Goal: Task Accomplishment & Management: Use online tool/utility

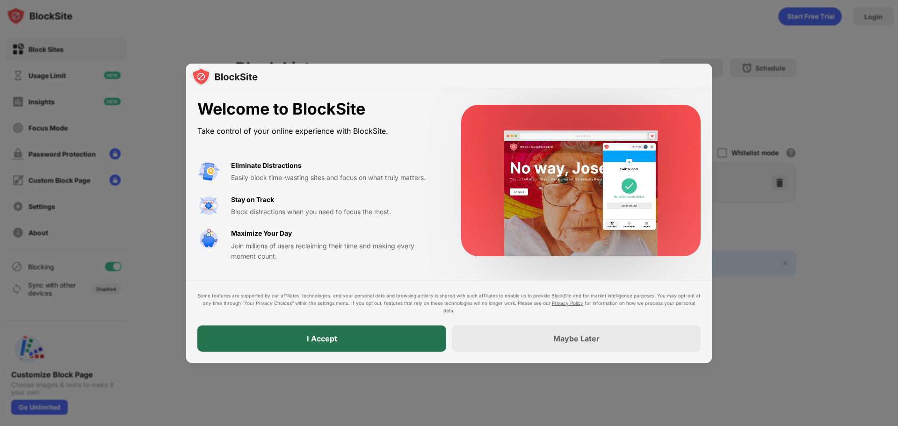
click at [356, 335] on div "I Accept" at bounding box center [321, 339] width 249 height 26
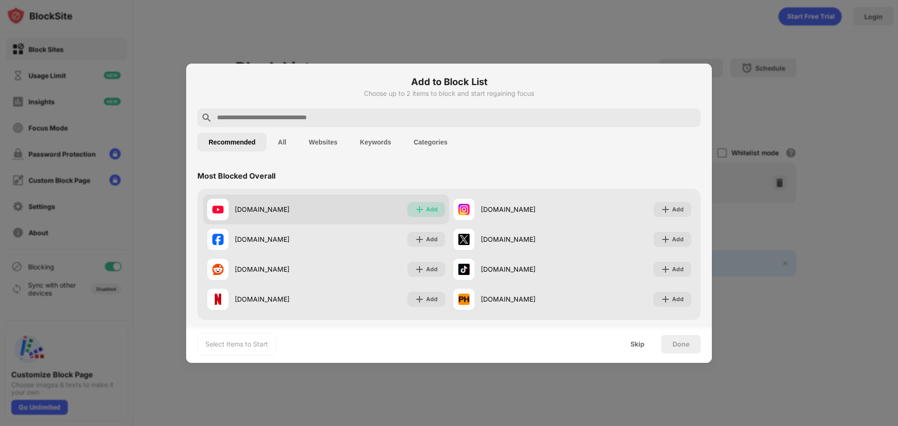
click at [418, 209] on img at bounding box center [419, 209] width 9 height 9
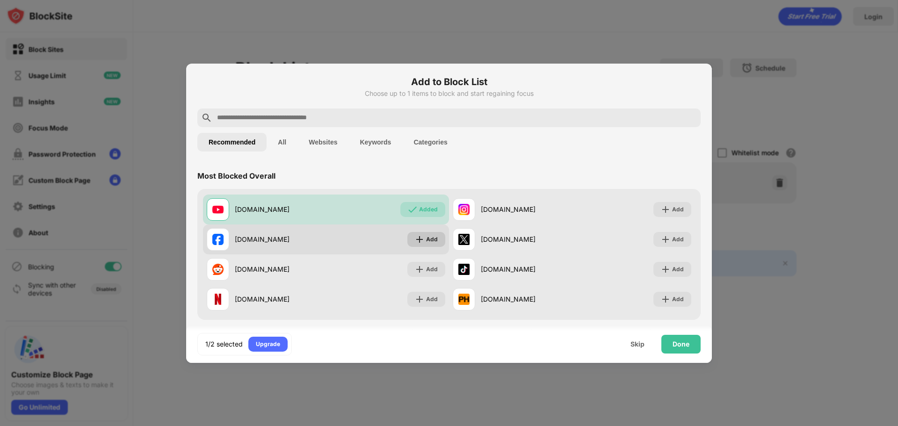
click at [415, 239] on img at bounding box center [419, 239] width 9 height 9
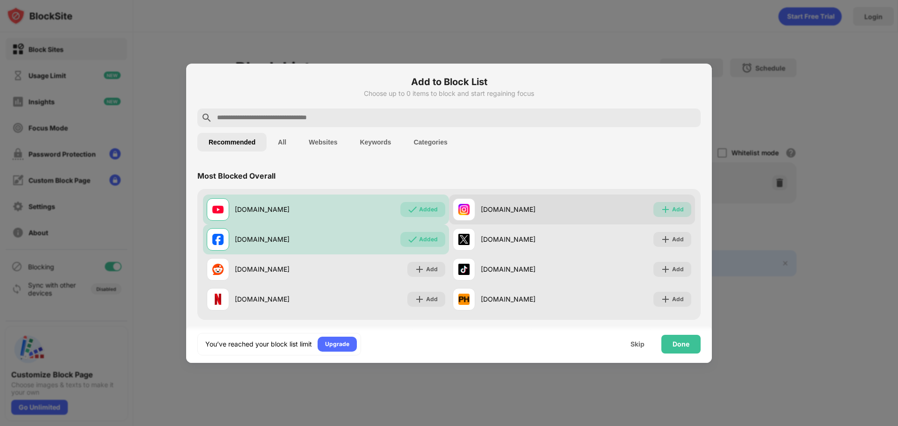
click at [662, 207] on img at bounding box center [665, 209] width 9 height 9
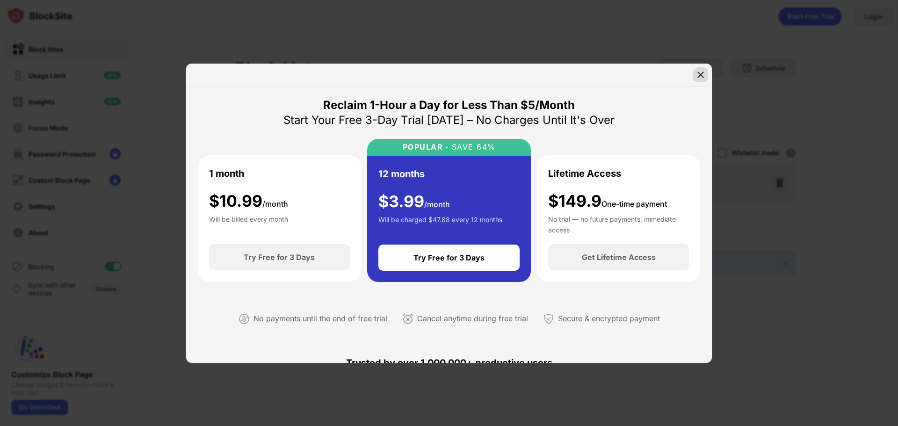
click at [707, 76] on div at bounding box center [700, 74] width 15 height 15
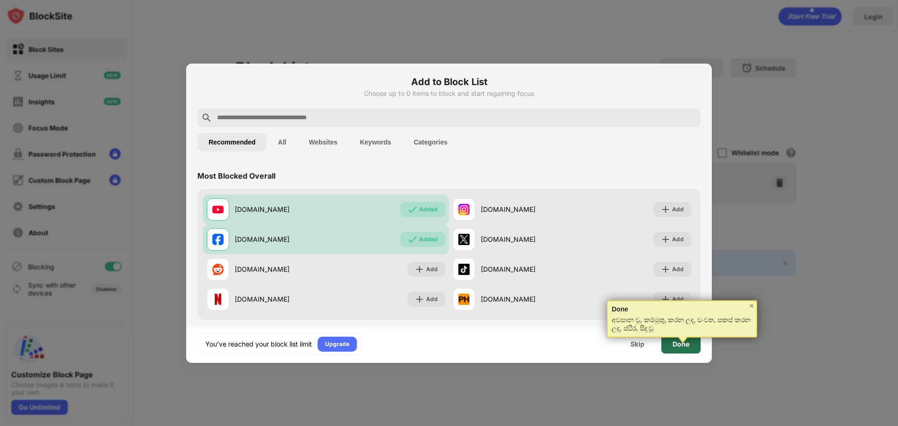
click at [682, 345] on div "Done" at bounding box center [681, 344] width 17 height 7
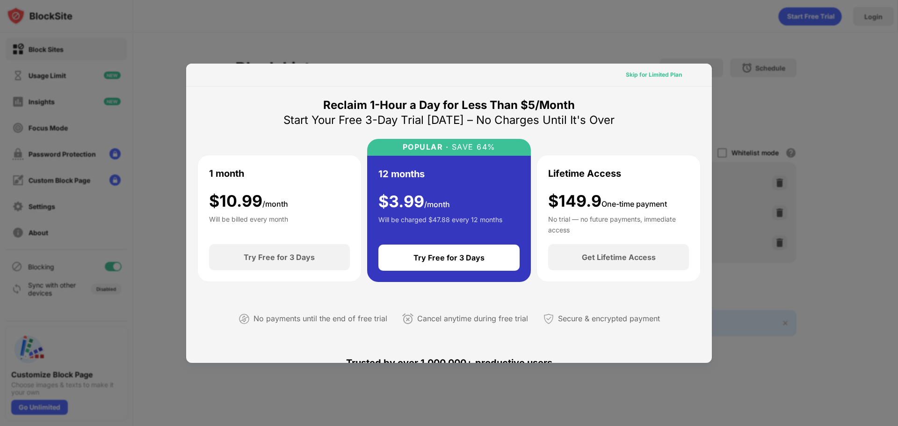
click at [659, 73] on div "Skip for Limited Plan" at bounding box center [654, 74] width 56 height 9
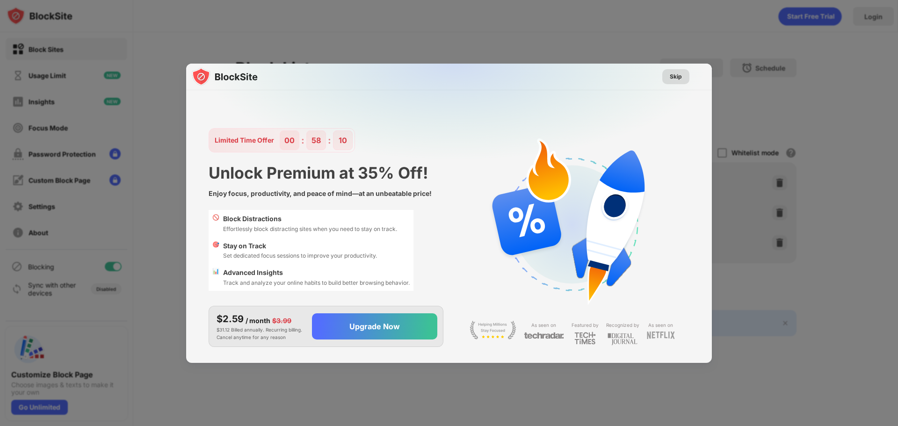
click at [677, 75] on div "Skip" at bounding box center [676, 76] width 12 height 9
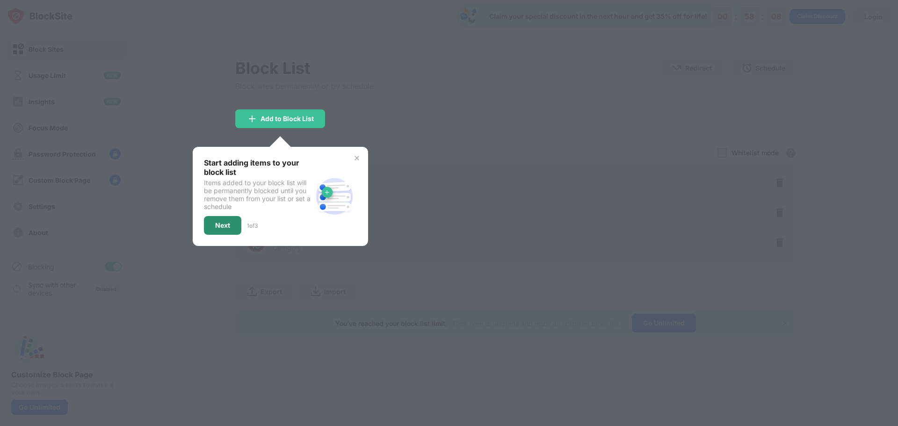
click at [224, 223] on div "Next" at bounding box center [222, 225] width 15 height 7
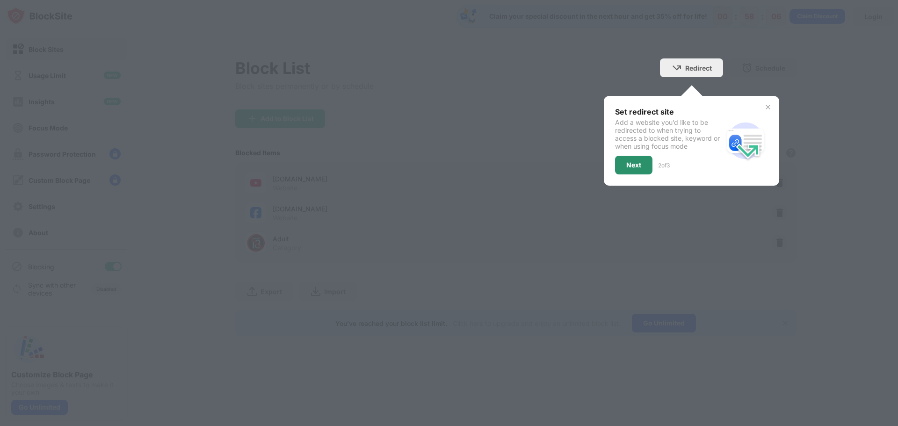
click at [638, 165] on div "Next" at bounding box center [634, 164] width 15 height 7
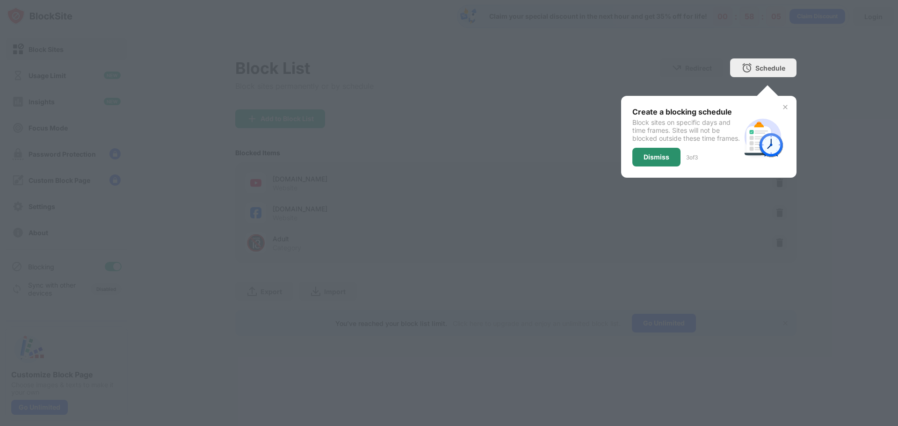
click at [659, 161] on div "Dismiss" at bounding box center [657, 156] width 26 height 7
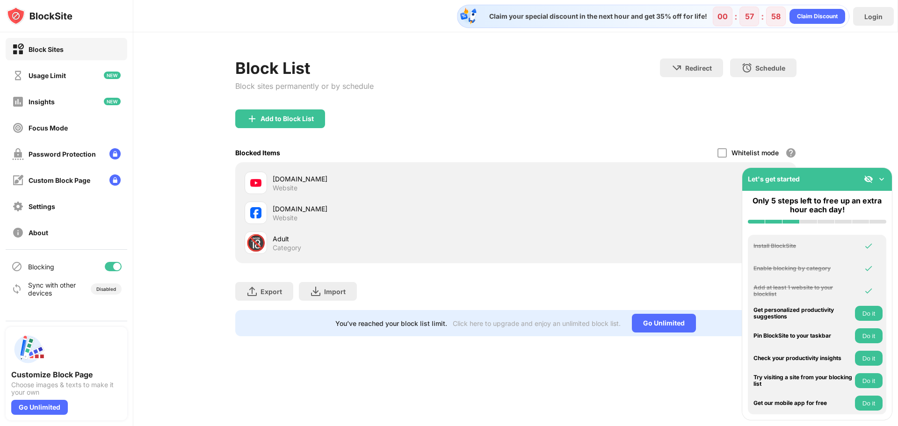
click at [883, 176] on img at bounding box center [881, 179] width 9 height 9
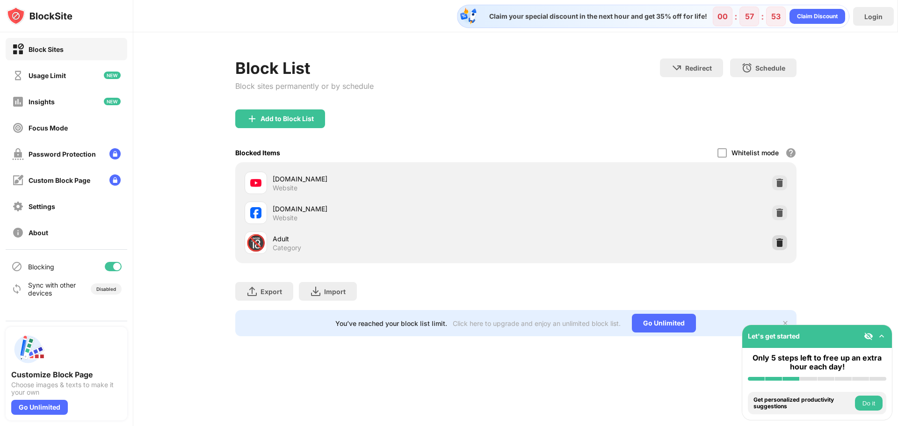
click at [780, 244] on img at bounding box center [779, 242] width 9 height 9
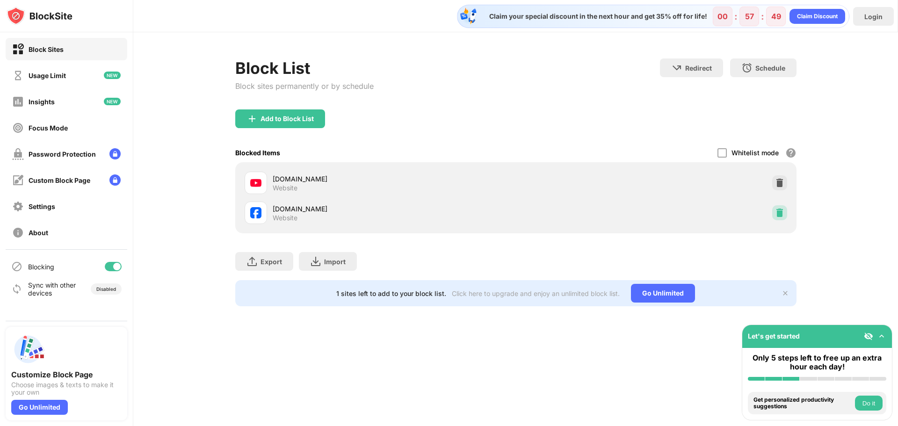
click at [779, 212] on img at bounding box center [779, 212] width 9 height 9
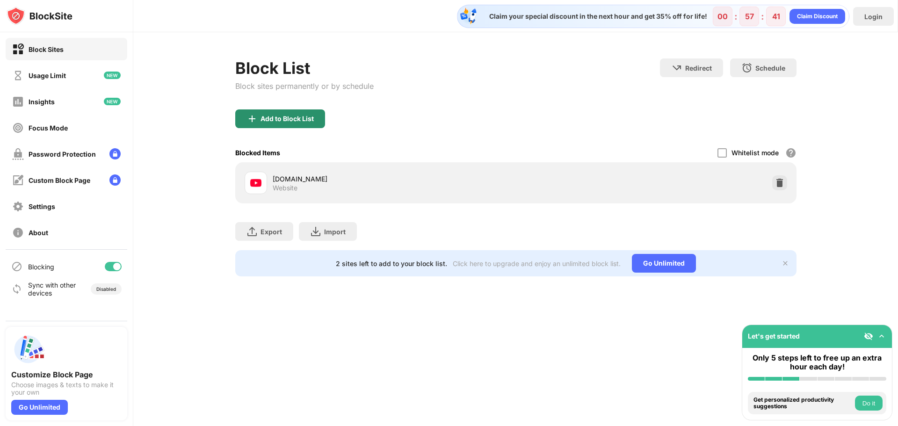
click at [274, 122] on div "Add to Block List" at bounding box center [287, 118] width 53 height 7
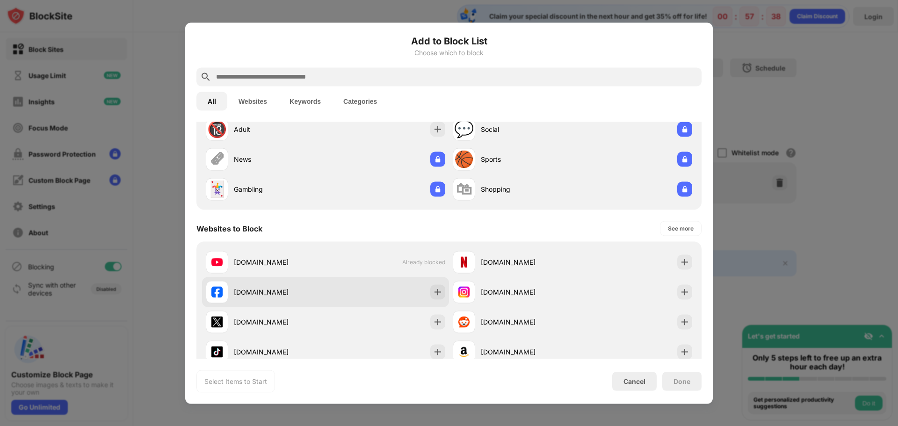
scroll to position [94, 0]
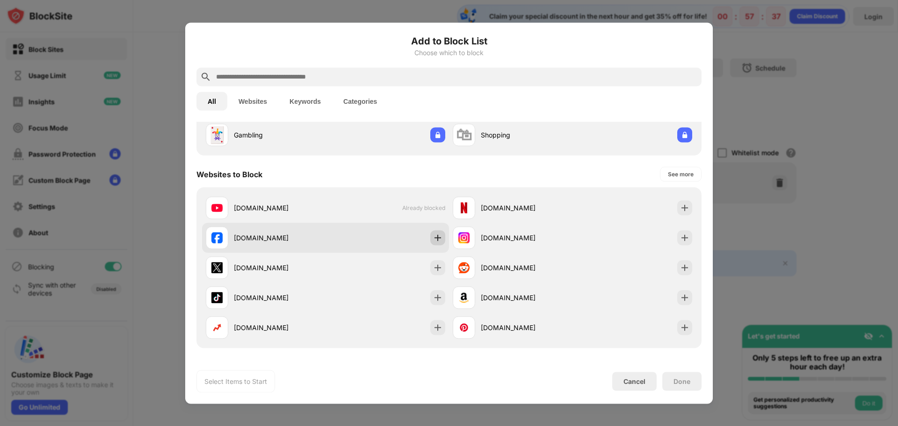
click at [433, 237] on img at bounding box center [437, 237] width 9 height 9
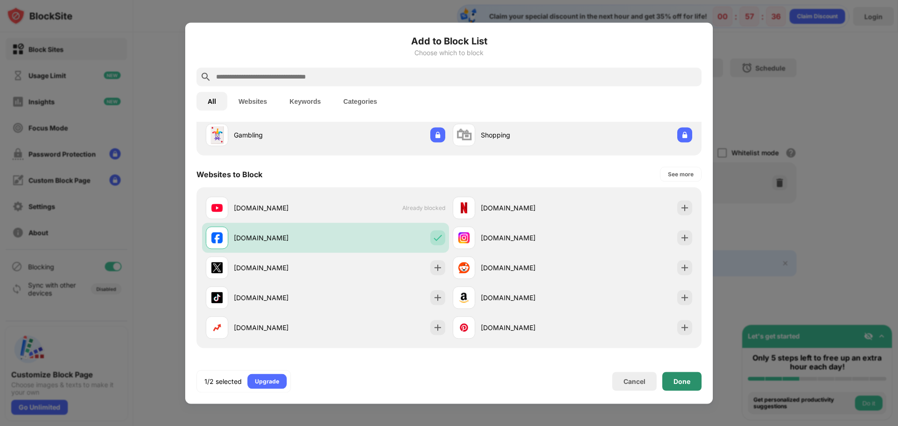
click at [694, 379] on div "Done" at bounding box center [682, 381] width 39 height 19
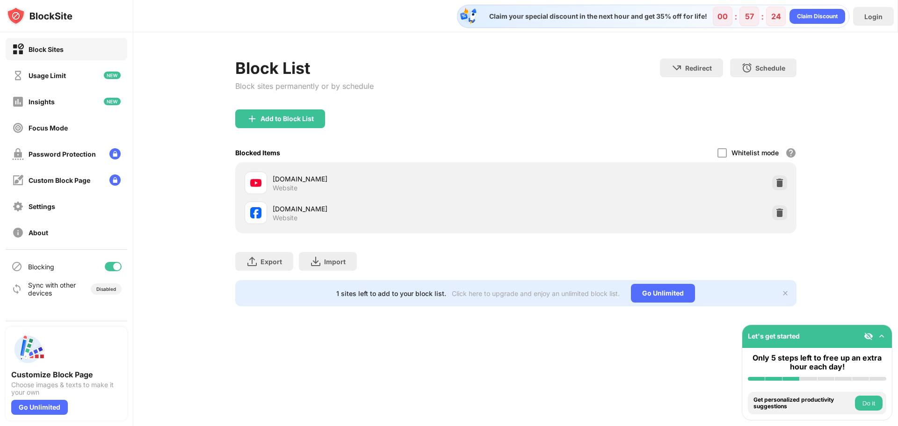
click at [869, 402] on button "Do it" at bounding box center [869, 403] width 28 height 15
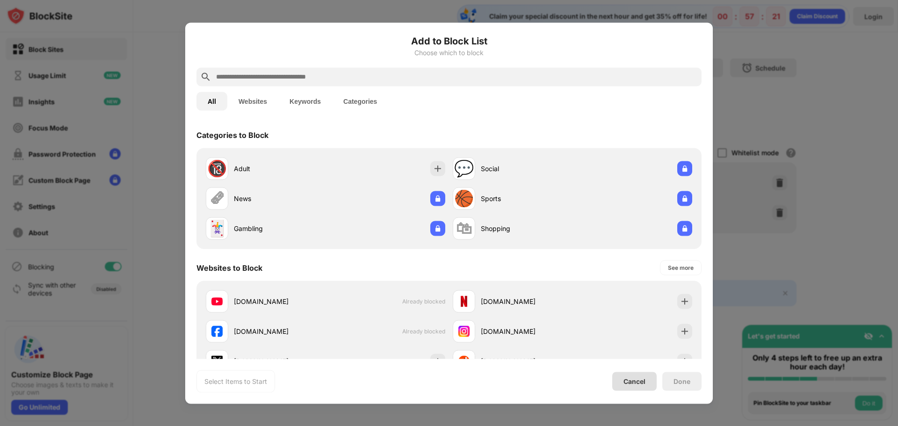
click at [651, 387] on div "Cancel" at bounding box center [635, 381] width 44 height 19
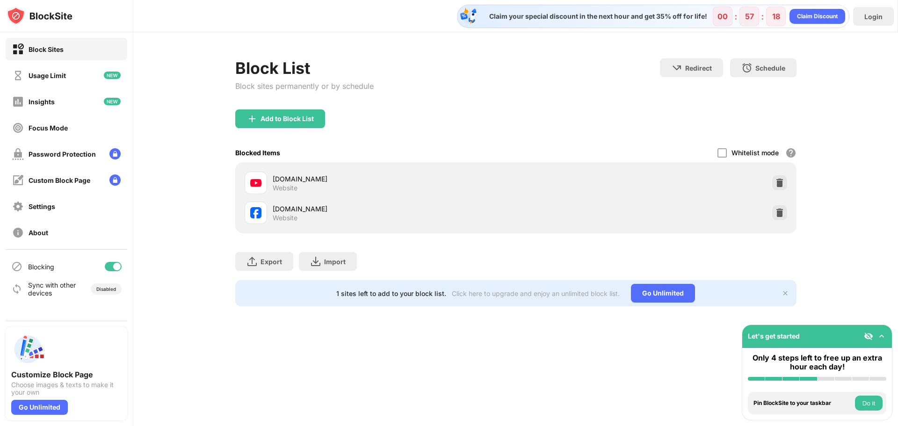
click at [872, 403] on button "Do it" at bounding box center [869, 403] width 28 height 15
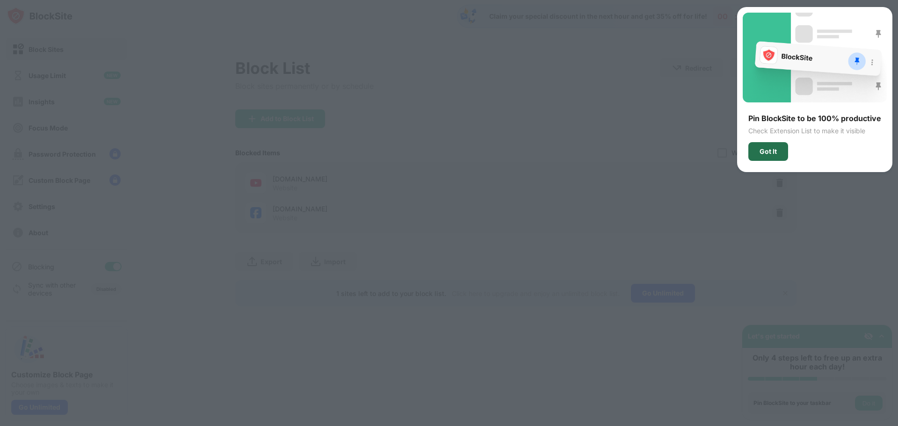
click at [771, 151] on div "Got It" at bounding box center [768, 151] width 17 height 7
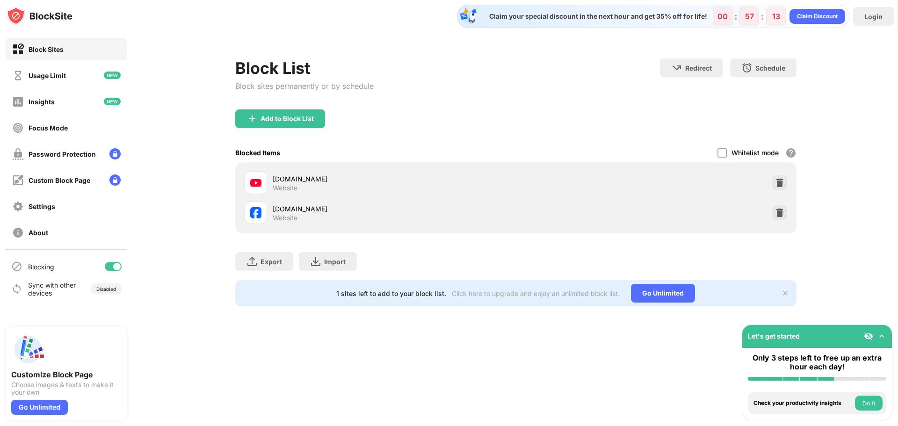
click at [868, 405] on button "Do it" at bounding box center [869, 403] width 28 height 15
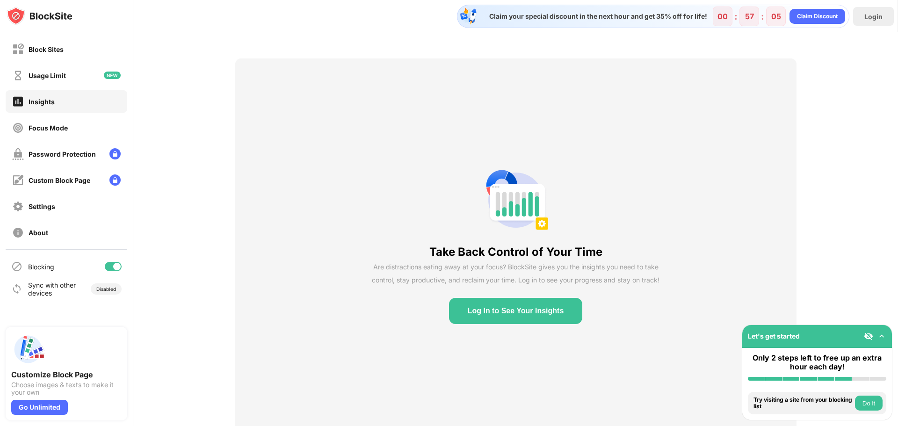
click at [871, 404] on button "Do it" at bounding box center [869, 403] width 28 height 15
click at [871, 406] on button "Do it" at bounding box center [869, 403] width 28 height 15
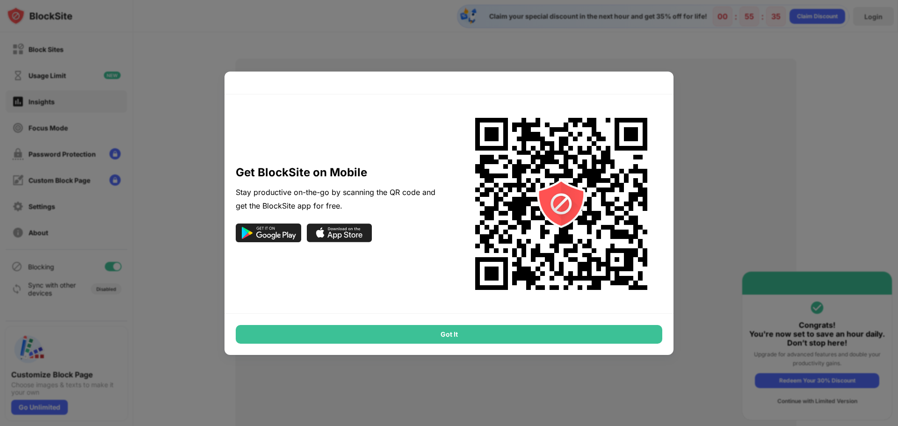
click at [472, 334] on div "Got It" at bounding box center [449, 334] width 427 height 19
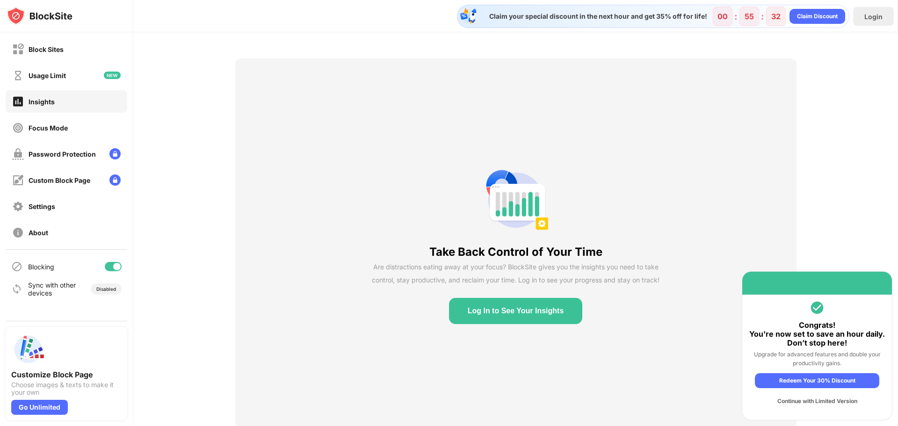
click at [834, 401] on div "Continue with Limited Version" at bounding box center [817, 401] width 124 height 15
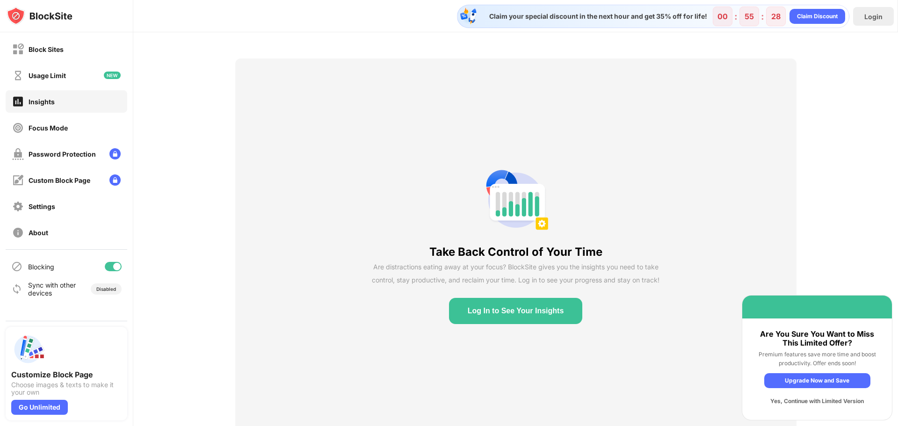
click at [825, 403] on div "Yes, Continue with Limited Version" at bounding box center [818, 401] width 106 height 15
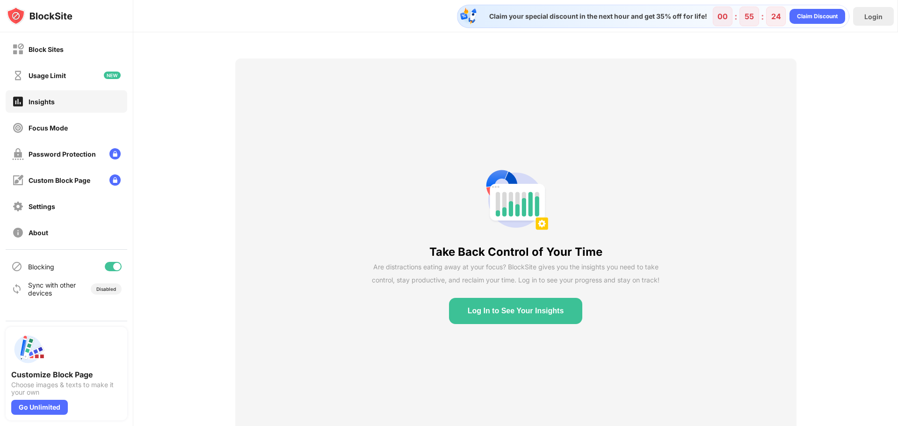
click at [525, 311] on button "Log In to See Your Insights" at bounding box center [516, 311] width 134 height 26
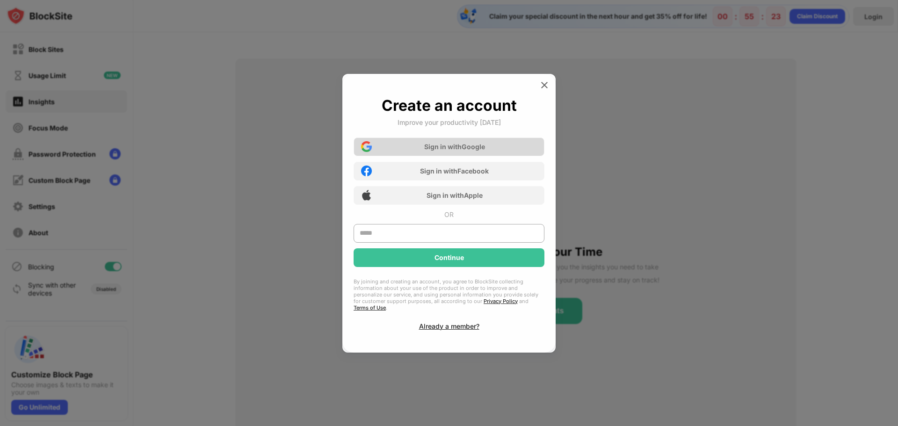
click at [453, 151] on div "Sign in with Google" at bounding box center [454, 147] width 61 height 8
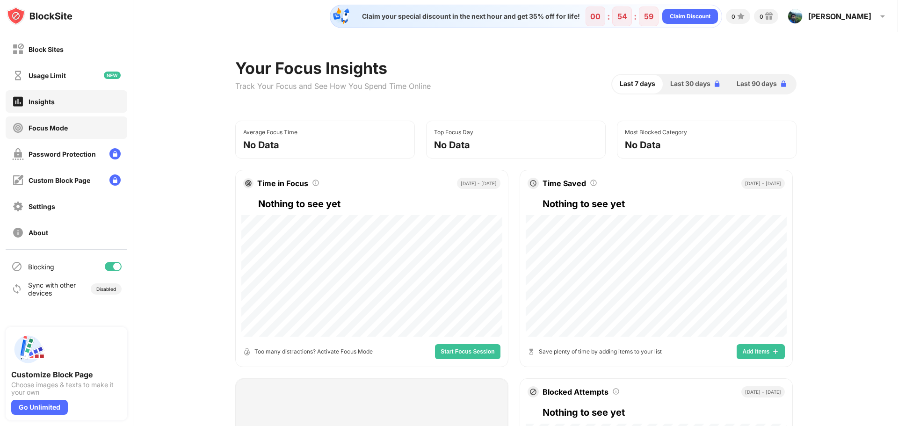
click at [59, 129] on div "Focus Mode" at bounding box center [48, 128] width 39 height 8
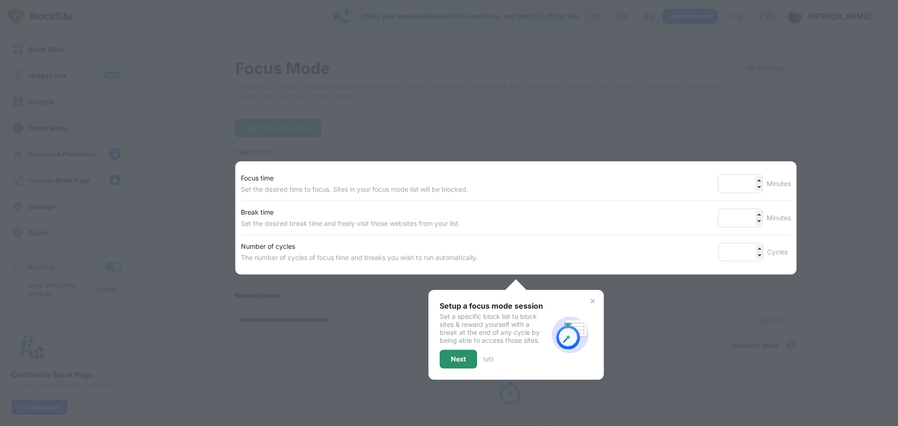
click at [458, 358] on div "Next" at bounding box center [458, 359] width 15 height 7
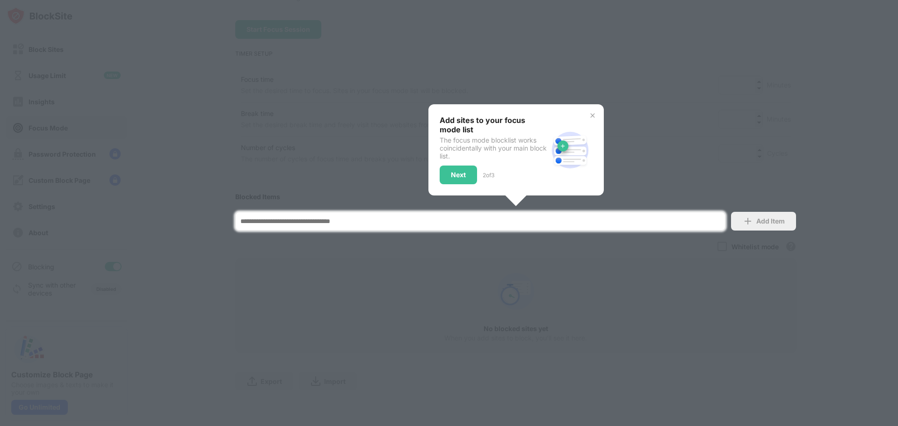
scroll to position [106, 0]
click at [451, 171] on div "Next" at bounding box center [458, 174] width 15 height 7
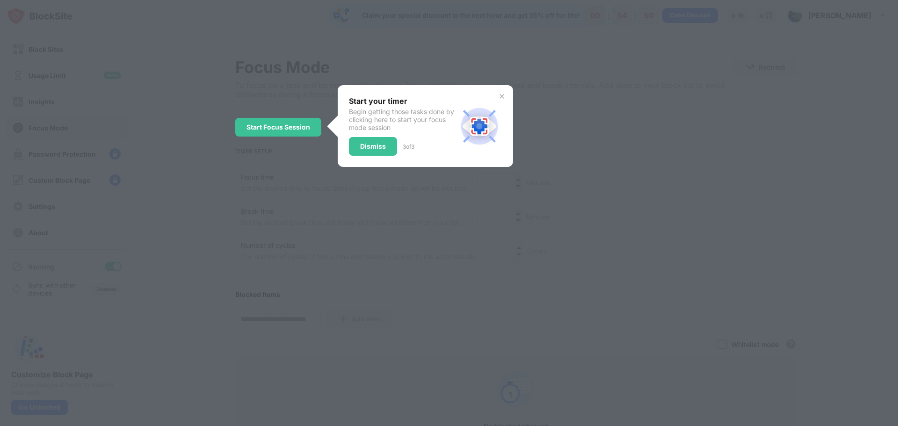
scroll to position [0, 0]
click at [376, 151] on div "Dismiss" at bounding box center [373, 147] width 26 height 7
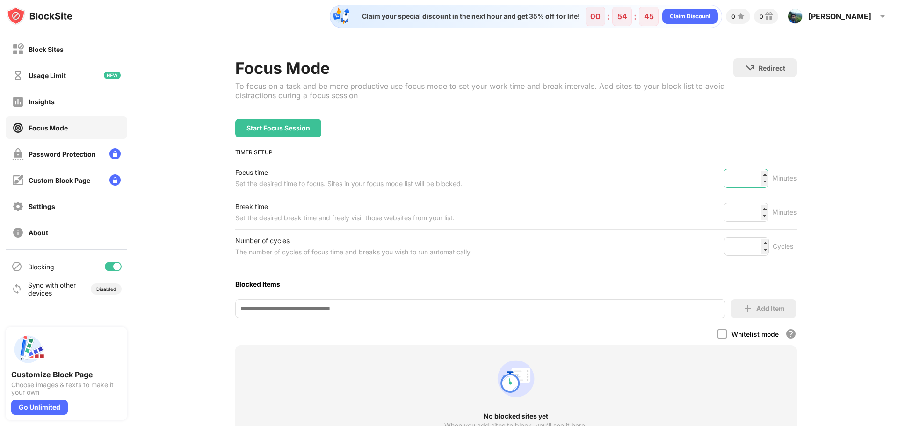
drag, startPoint x: 748, startPoint y: 179, endPoint x: 722, endPoint y: 178, distance: 25.8
click at [724, 178] on input "**" at bounding box center [746, 178] width 45 height 19
click at [746, 185] on input "**" at bounding box center [746, 178] width 45 height 19
click at [761, 242] on input "*" at bounding box center [746, 246] width 45 height 19
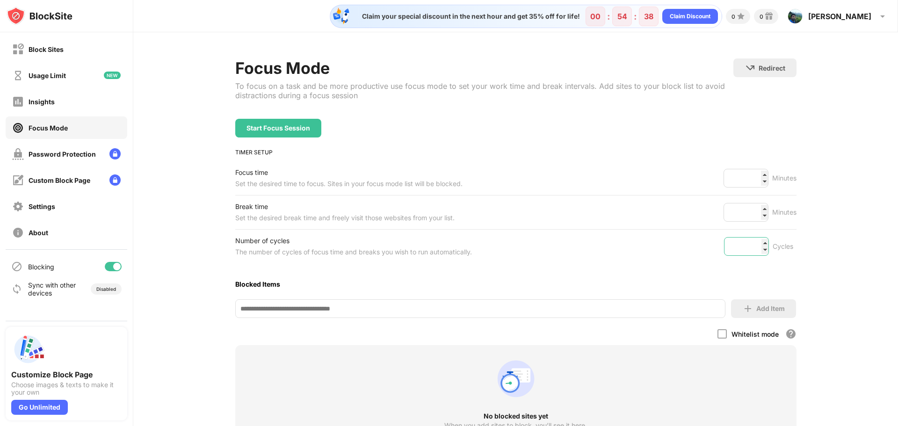
type input "*"
click at [759, 254] on input "*" at bounding box center [746, 246] width 45 height 19
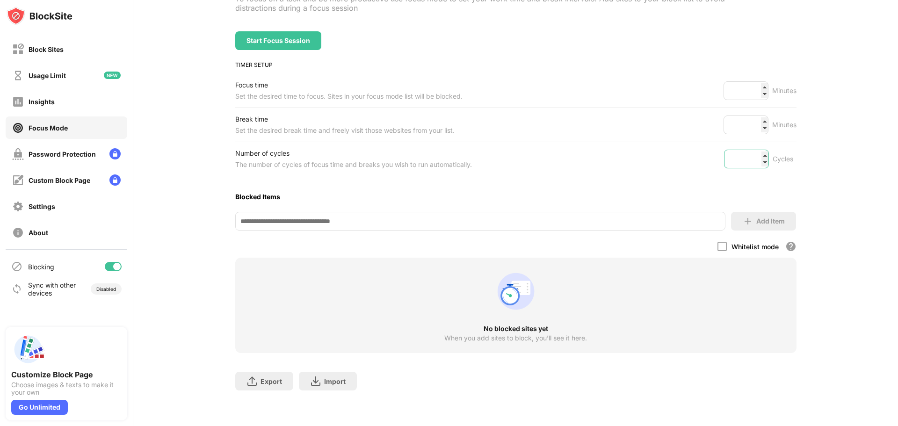
scroll to position [95, 0]
click at [292, 219] on input at bounding box center [480, 221] width 490 height 19
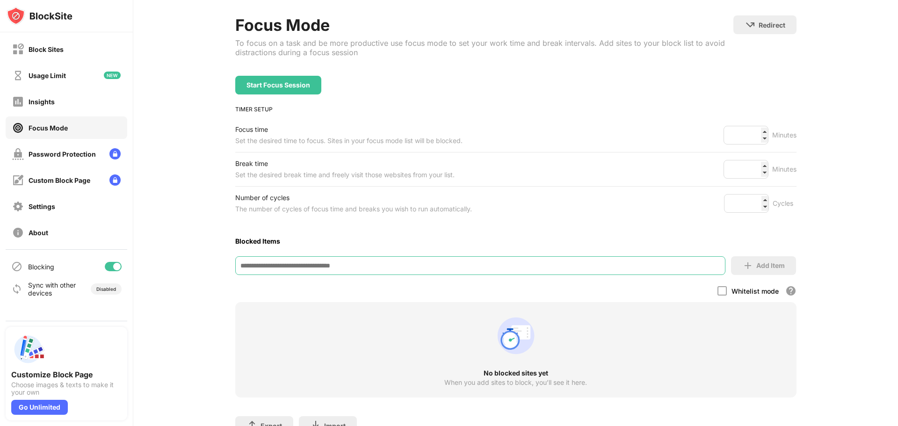
scroll to position [0, 0]
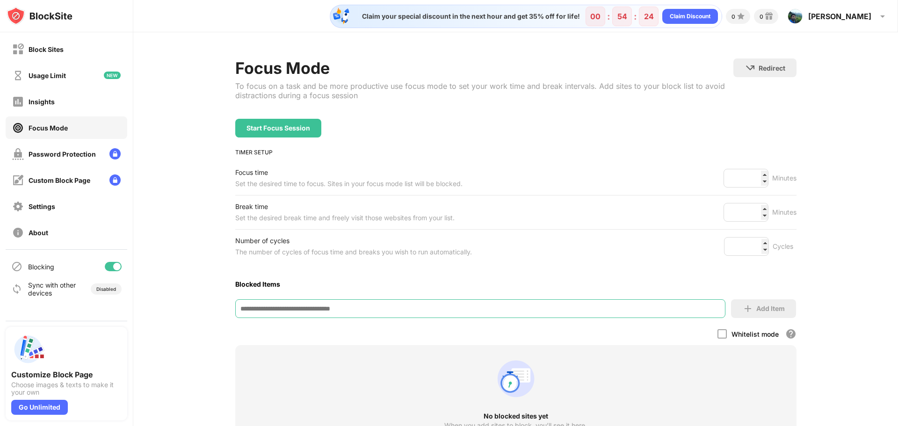
click at [283, 309] on input at bounding box center [480, 308] width 490 height 19
type input "**********"
click at [743, 307] on img at bounding box center [748, 308] width 11 height 11
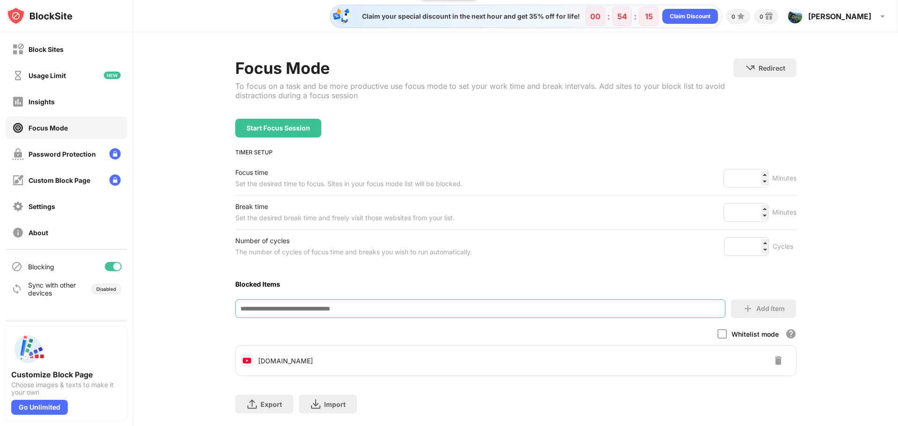
click at [303, 308] on input at bounding box center [480, 308] width 490 height 19
type input "**********"
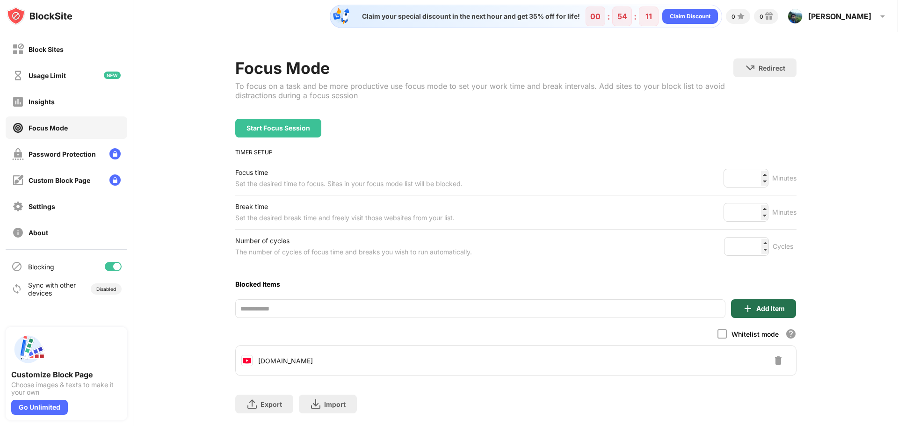
click at [756, 302] on div "Add Item" at bounding box center [763, 308] width 65 height 19
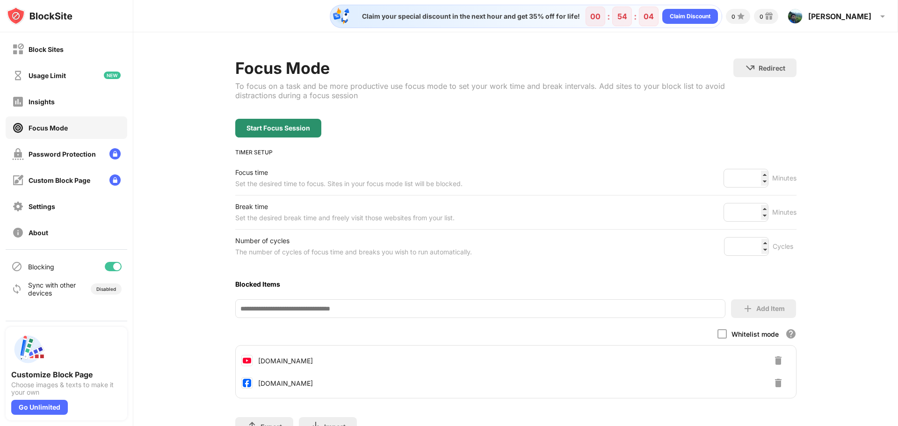
click at [292, 126] on div "Start Focus Session" at bounding box center [279, 127] width 64 height 7
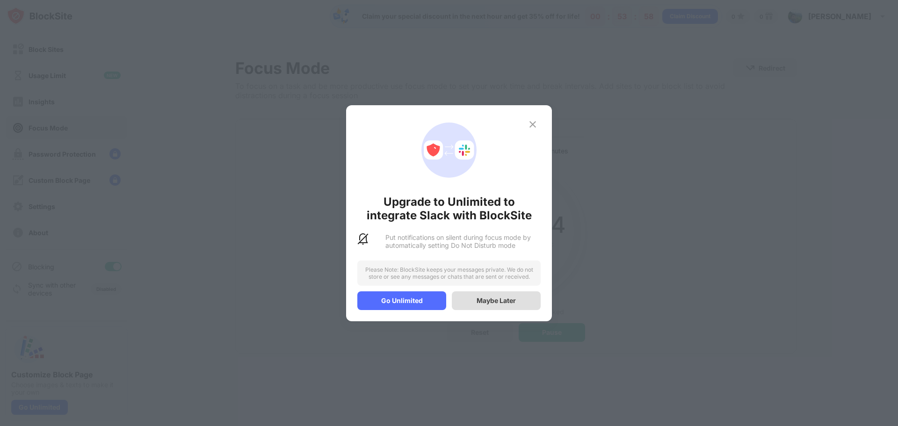
click at [504, 302] on div "Maybe Later" at bounding box center [496, 301] width 39 height 8
